Goal: Task Accomplishment & Management: Complete application form

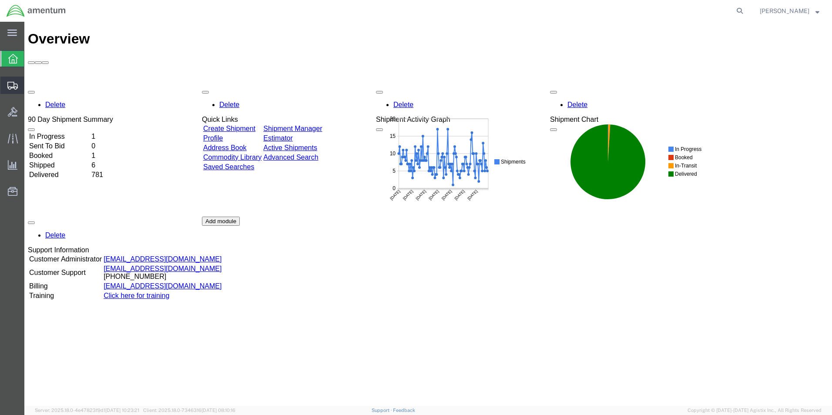
click at [0, 0] on span "Create Shipment" at bounding box center [0, 0] width 0 height 0
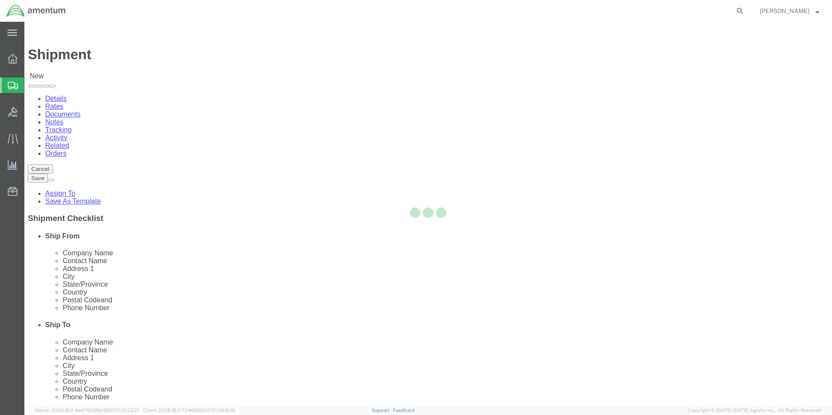
select select
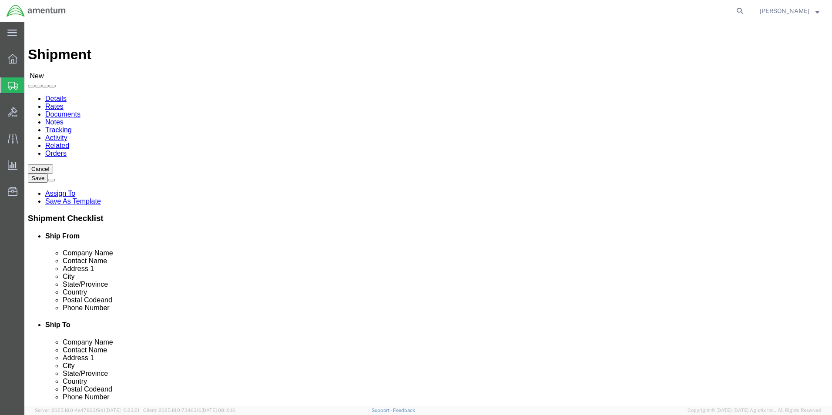
scroll to position [174, 0]
type input "cbp"
select select "49945"
select select "[GEOGRAPHIC_DATA]"
type input "cbp"
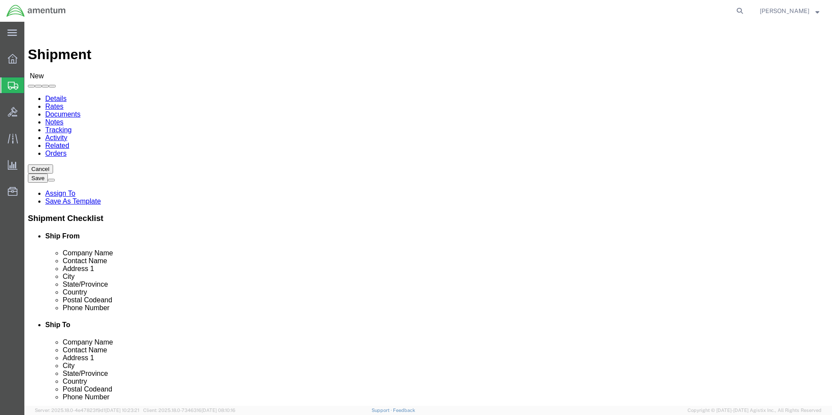
select select "49940"
select select "[GEOGRAPHIC_DATA]"
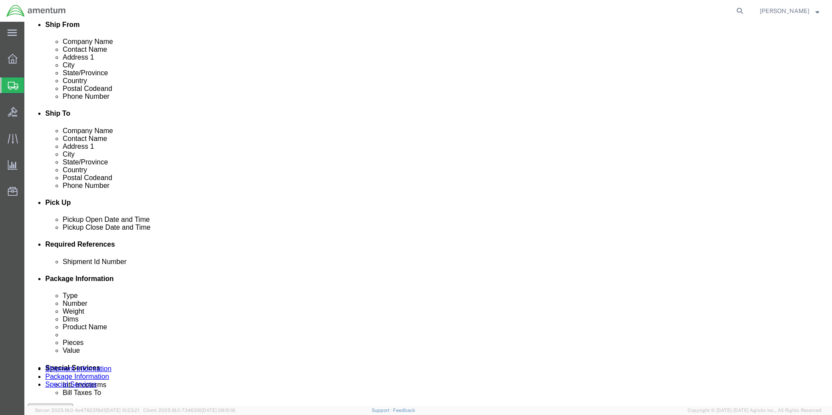
scroll to position [261, 0]
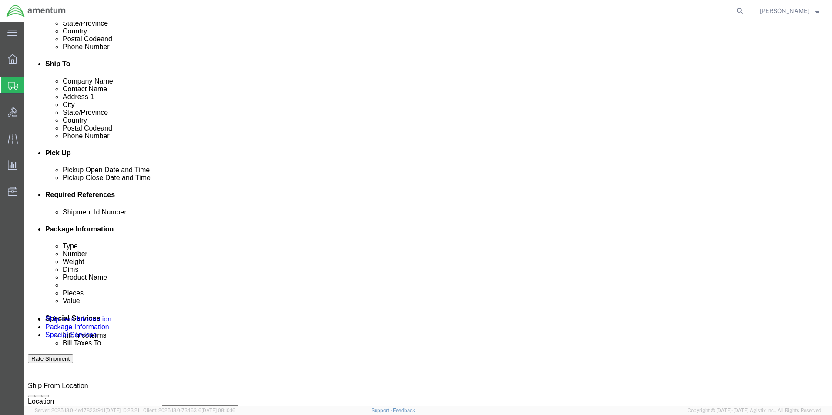
click div "[DATE] 2:00 PM"
type input "5:00 PM"
click button "Apply"
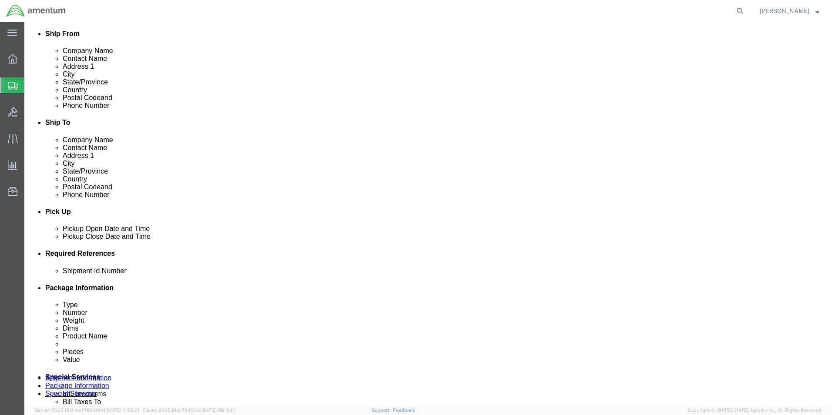
scroll to position [218, 0]
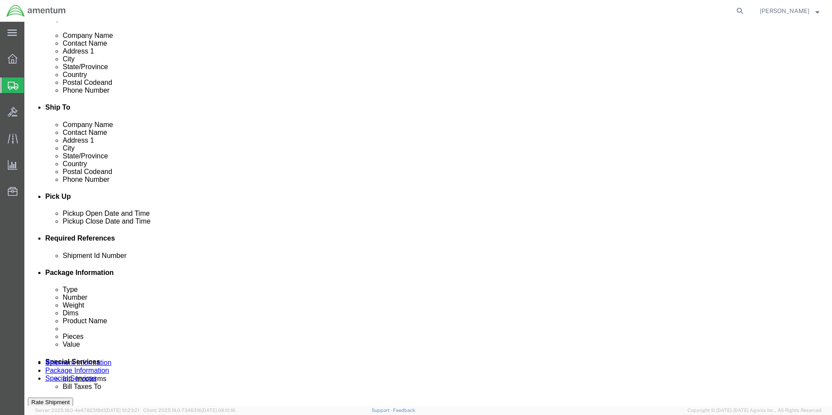
click button "Add reference"
click select "Select Account Type Activity ID Airline Appointment Number ASN Batch Request # …"
select select "DEPT"
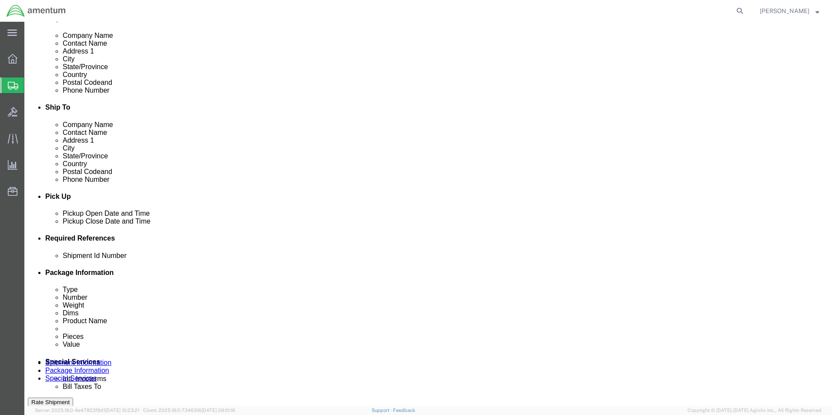
click select "Select Account Type Activity ID Airline Appointment Number ASN Batch Request # …"
click input "text"
type input "CBP"
drag, startPoint x: 459, startPoint y: 317, endPoint x: 470, endPoint y: 320, distance: 11.0
click select "Select Account Type Activity ID Airline Appointment Number ASN Batch Request # …"
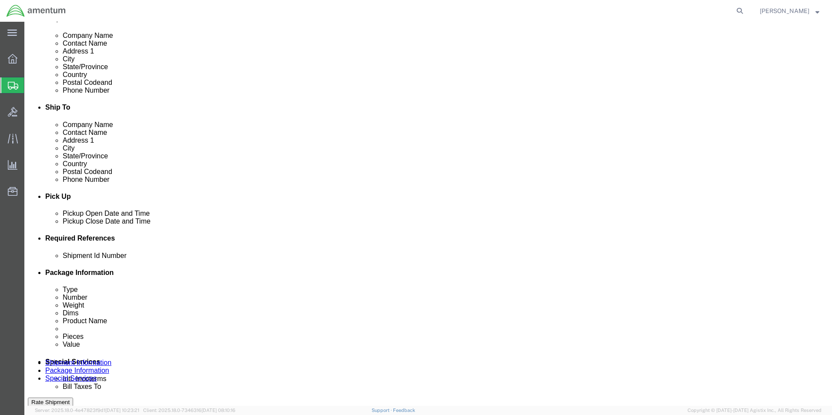
select select "PROJNUM"
click select "Select Account Type Activity ID Airline Appointment Number ASN Batch Request # …"
click input "text"
type input "6118.03.03.2219.000.WST.0000"
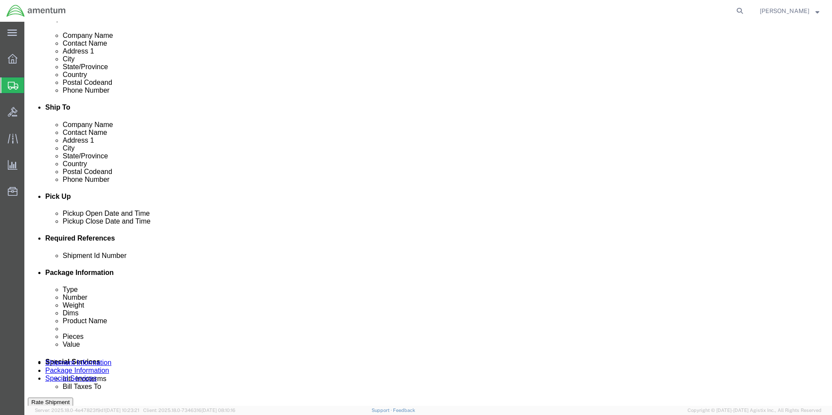
click input "text"
type input "MAG SEAL"
click select "Select Account Type Activity ID Airline Appointment Number ASN Batch Request # …"
select select "CUSTREF"
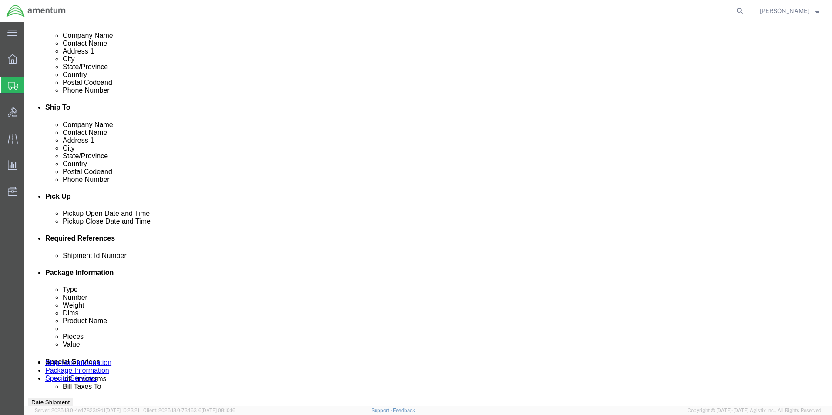
click select "Select Account Type Activity ID Airline Appointment Number ASN Batch Request # …"
click input "text"
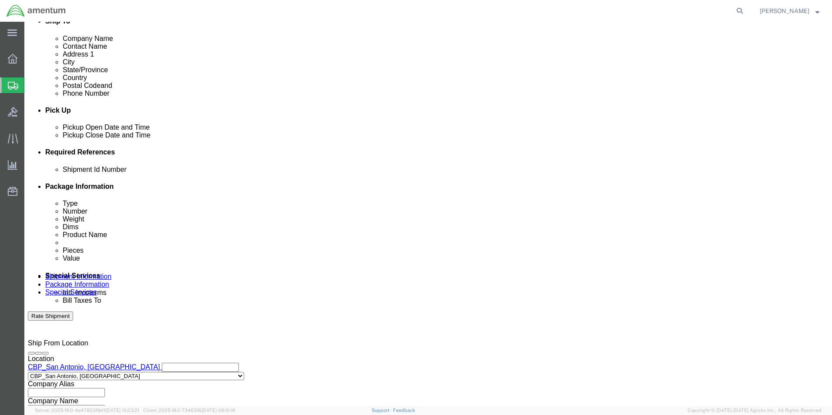
scroll to position [305, 0]
type input "MAG SEAL"
click select "Select Air Less than Truckload Multi-Leg Ocean Freight Rail Small Parcel Truckl…"
select select "SMAL"
click select "Select Air Less than Truckload Multi-Leg Ocean Freight Rail Small Parcel Truckl…"
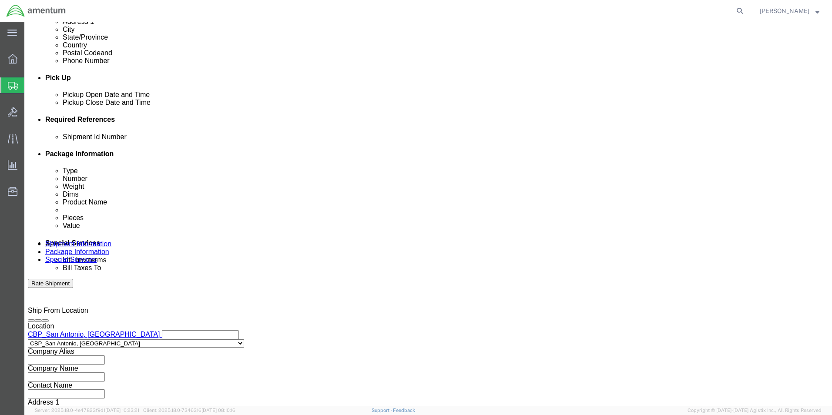
scroll to position [379, 0]
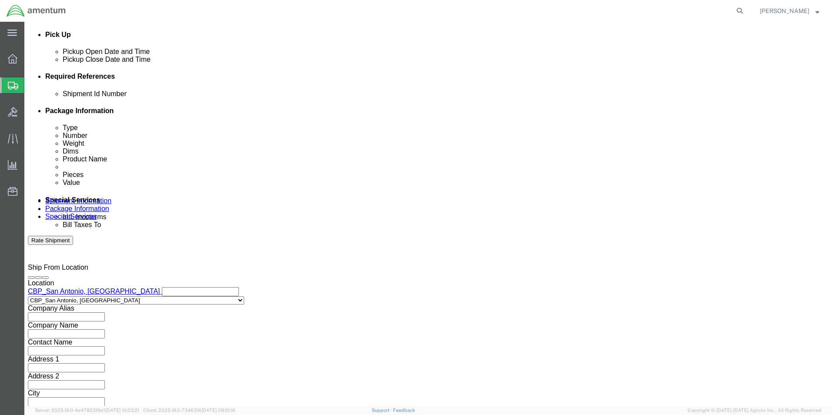
click button "Continue"
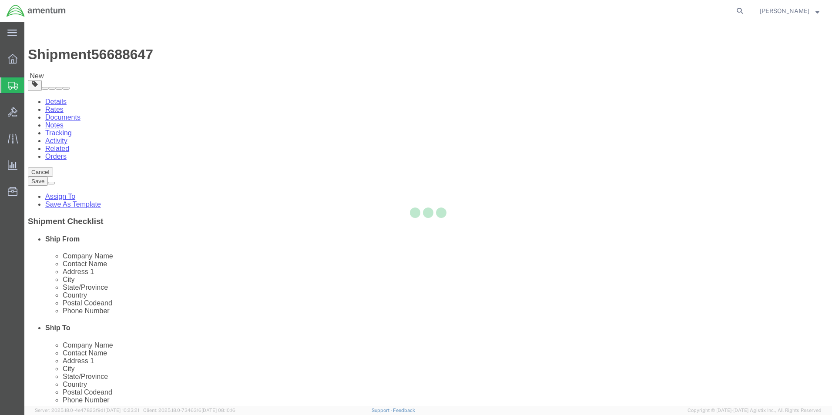
select select "YRPK"
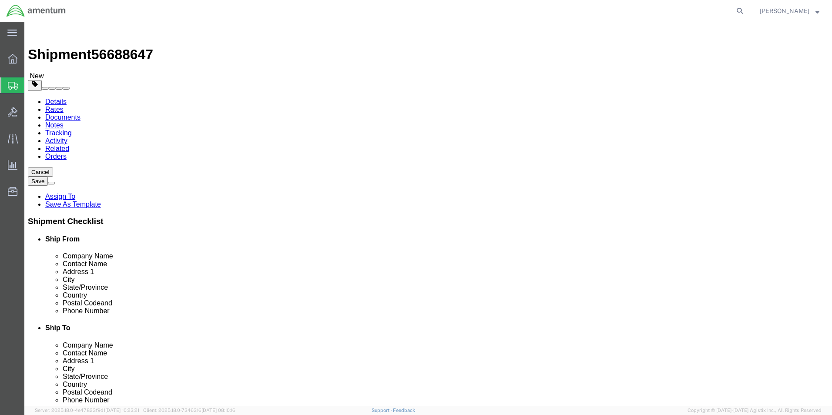
click input "text"
type input "10"
type input "8"
drag, startPoint x: 142, startPoint y: 202, endPoint x: 55, endPoint y: 201, distance: 87.5
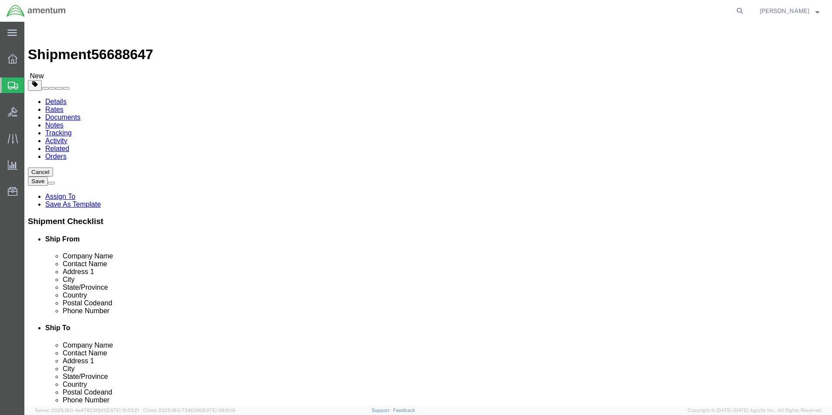
click div "Weight 0.00 Select kgs lbs Ship. t°"
type input "3.0"
drag, startPoint x: 135, startPoint y: 249, endPoint x: 140, endPoint y: 246, distance: 5.7
click link "Add Content"
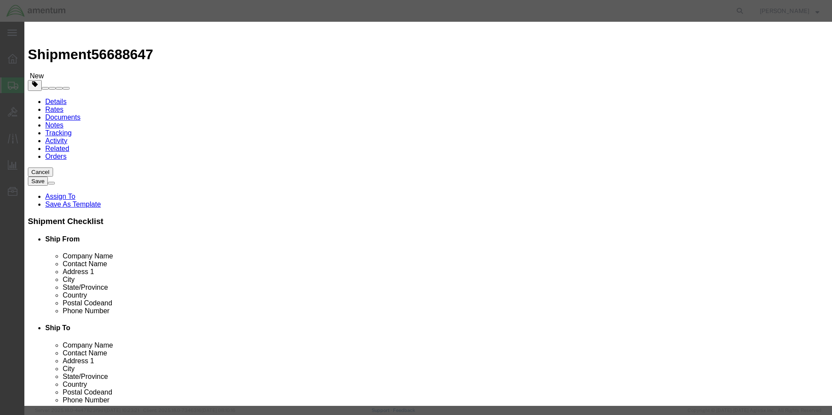
click input "text"
type input "MAG SEAL"
drag, startPoint x: 277, startPoint y: 9, endPoint x: 283, endPoint y: 29, distance: 20.9
click div
drag, startPoint x: 262, startPoint y: 87, endPoint x: 229, endPoint y: 83, distance: 32.9
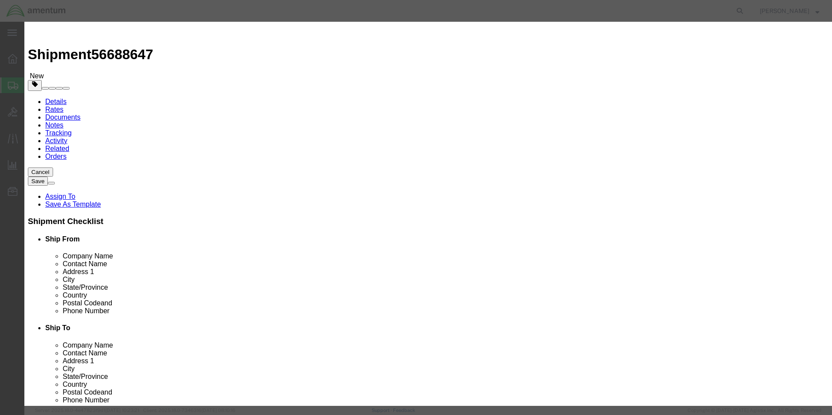
click div "Pieces 0 Select Bag Barrels 100Board Feet Bottle Box Blister Pack Carats Can Ca…"
type input "1"
click button "Save & Close"
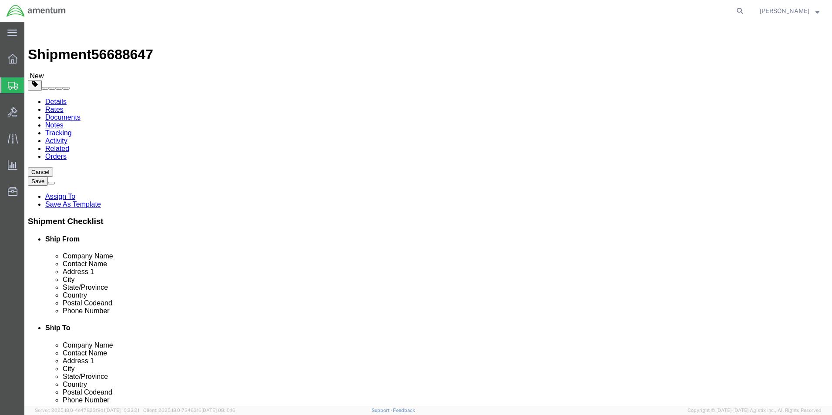
click button "Continue"
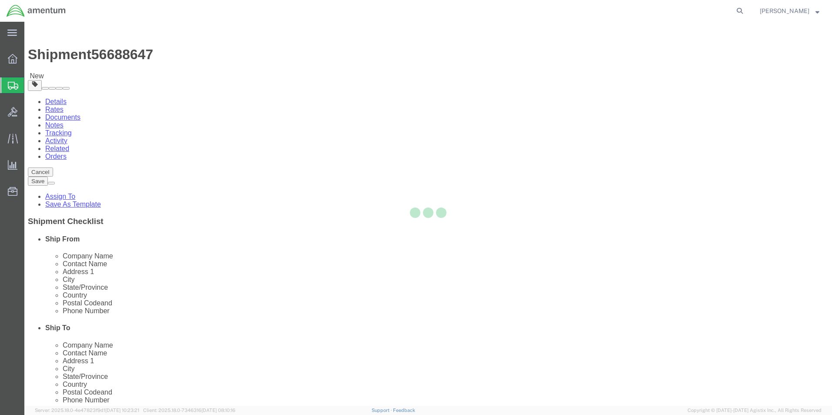
select select
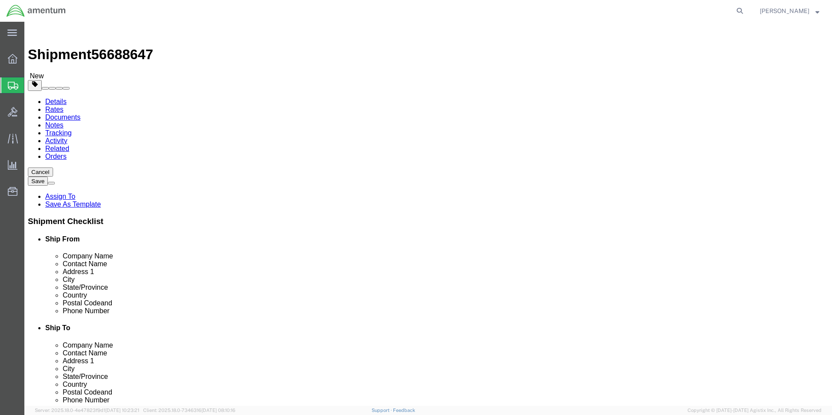
click at [617, 17] on agx-global-search at bounding box center [608, 11] width 278 height 22
click button "Rate Shipment"
click link "Package Information"
click dd
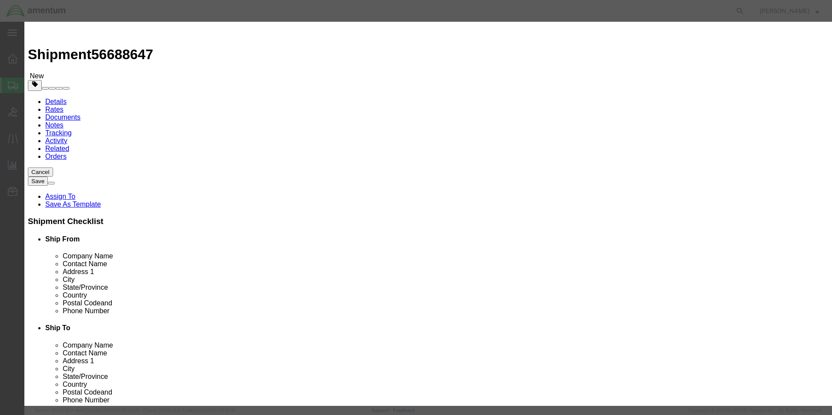
click input "text"
type input "750.00"
click button "Save & Close"
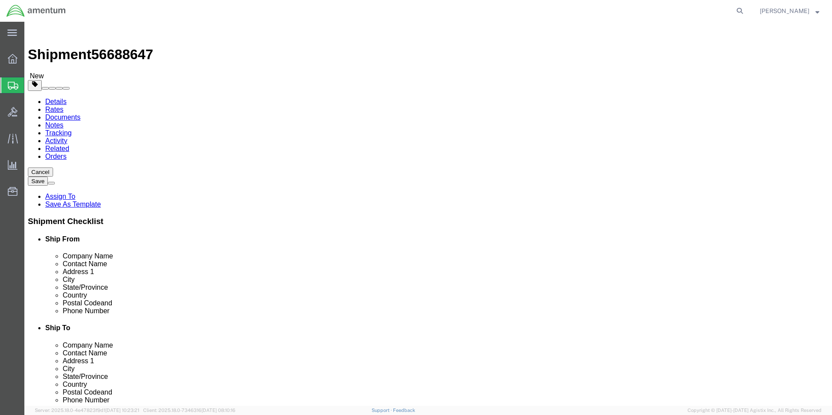
click button "Rate Shipment"
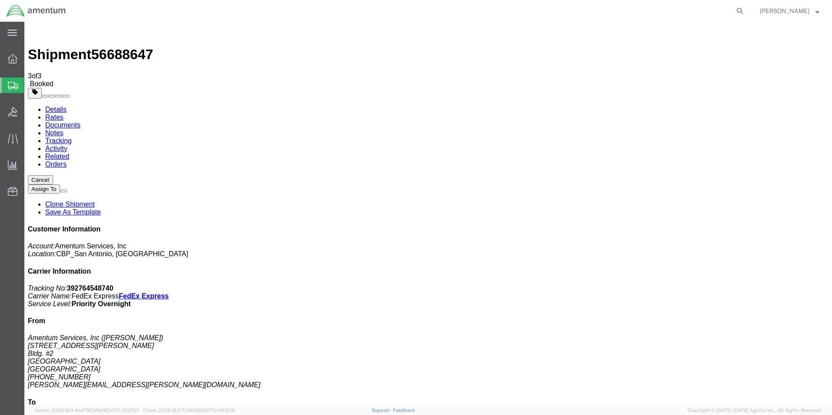
click at [54, 41] on div "Shipment 56688647 3 of 3 Booked" at bounding box center [428, 56] width 801 height 63
click at [54, 106] on link "Details" at bounding box center [55, 109] width 21 height 7
click link "Schedule pickup request"
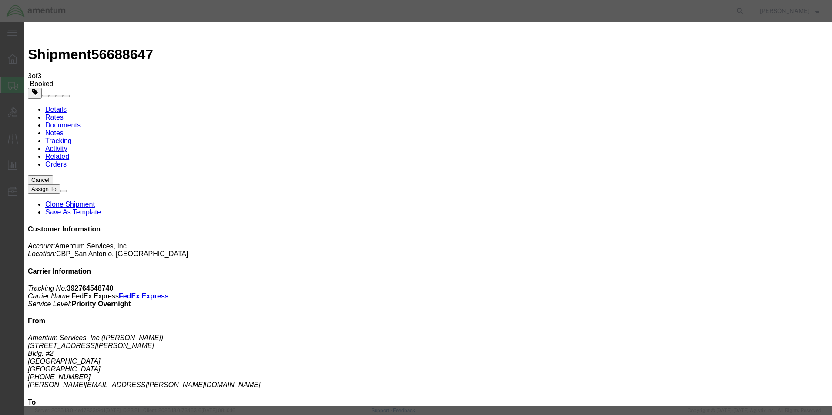
click button "Close"
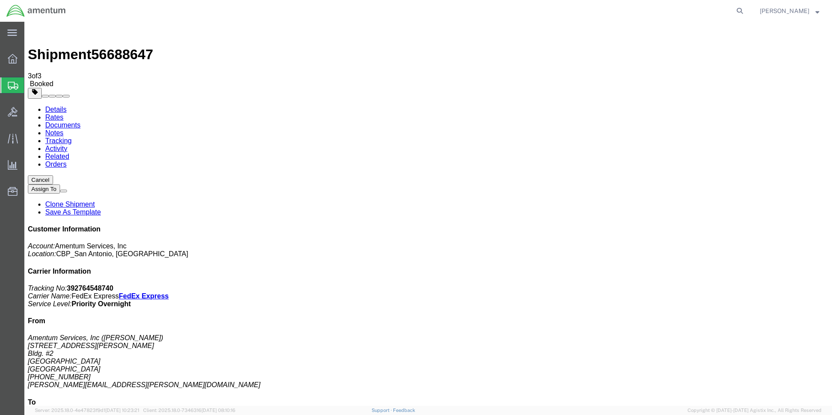
click button "button"
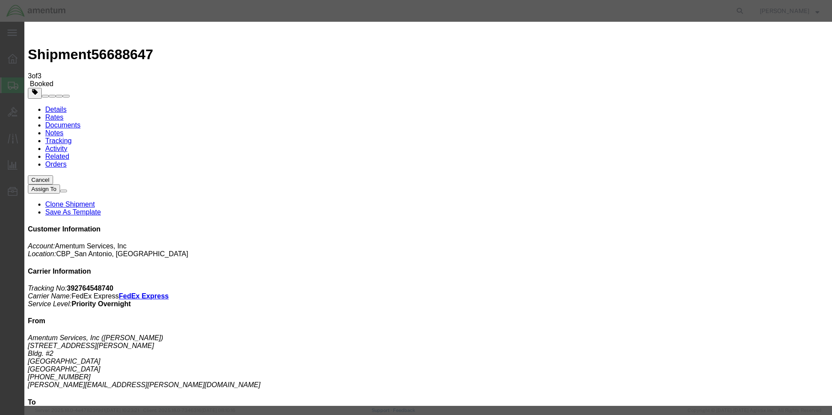
click div "[DATE] 1:00 PM"
type input "2:00 PM"
click button "Apply"
click button "Save"
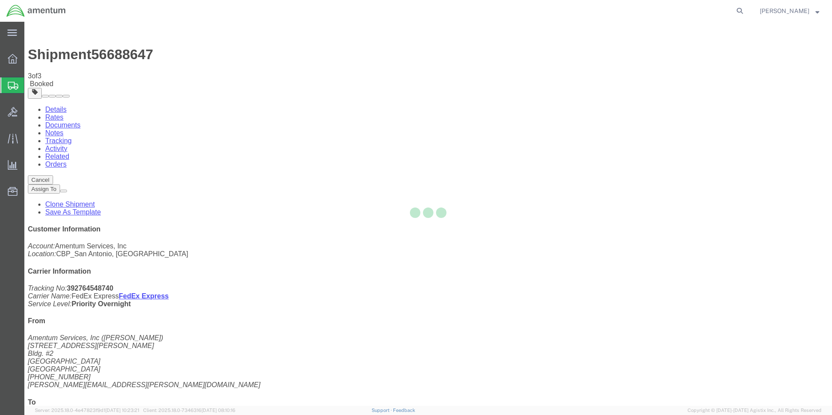
click at [551, 101] on div at bounding box center [428, 214] width 808 height 384
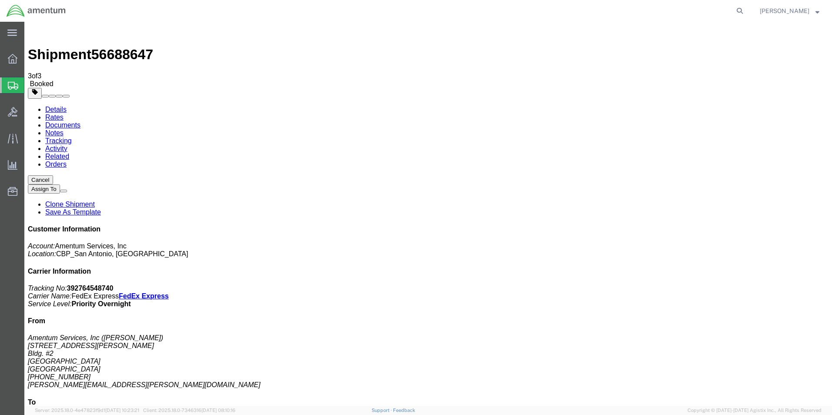
click button "Close"
click at [21, 87] on div at bounding box center [12, 85] width 24 height 16
